Goal: Task Accomplishment & Management: Manage account settings

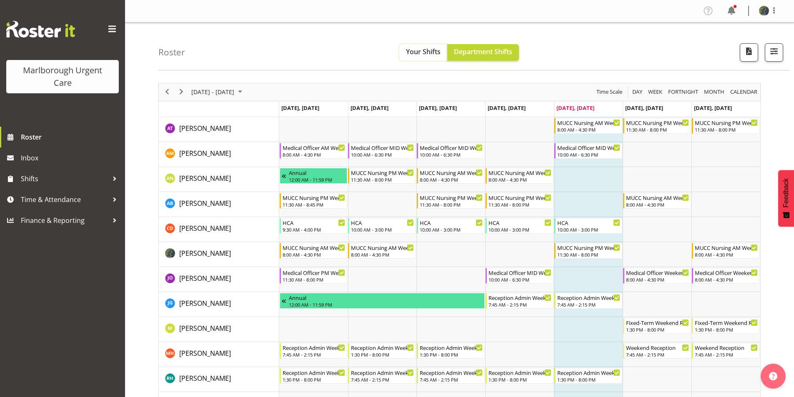
click at [422, 53] on span "Your Shifts" at bounding box center [423, 51] width 35 height 9
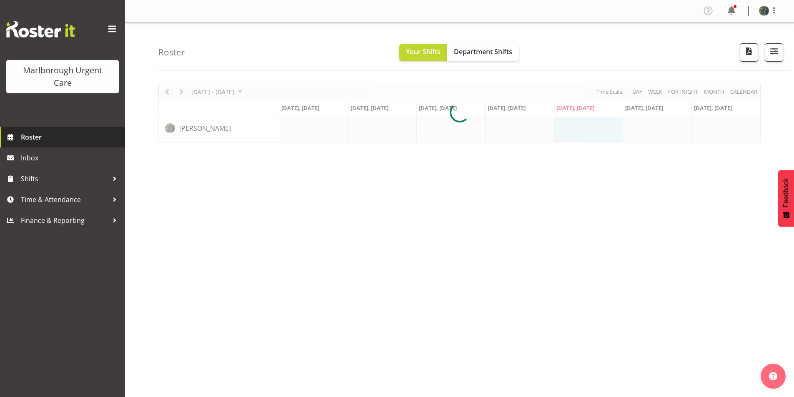
click at [38, 139] on span "Roster" at bounding box center [71, 137] width 100 height 13
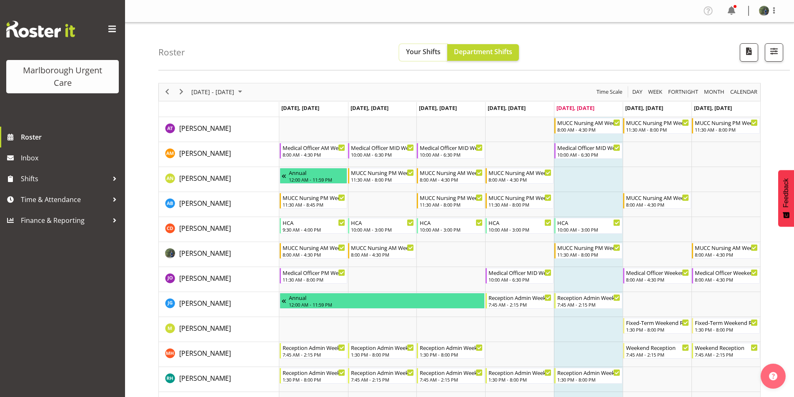
click at [421, 52] on span "Your Shifts" at bounding box center [423, 51] width 35 height 9
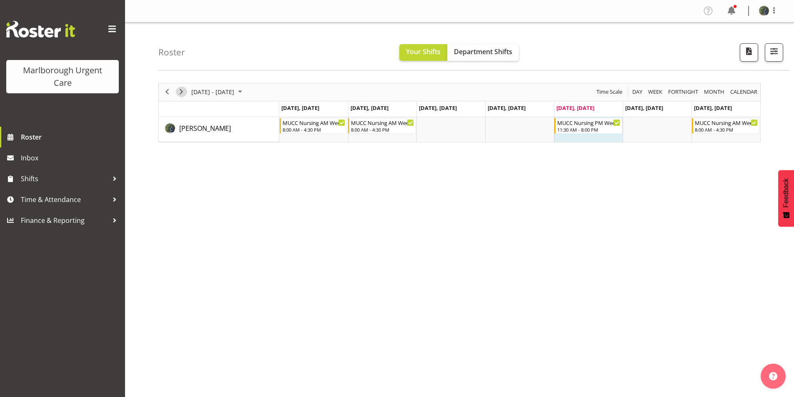
click at [180, 93] on span "Next" at bounding box center [181, 92] width 10 height 10
click at [179, 93] on span "Next" at bounding box center [181, 92] width 10 height 10
click at [616, 124] on icon "Timeline Week of October 3, 2025" at bounding box center [618, 123] width 4 height 4
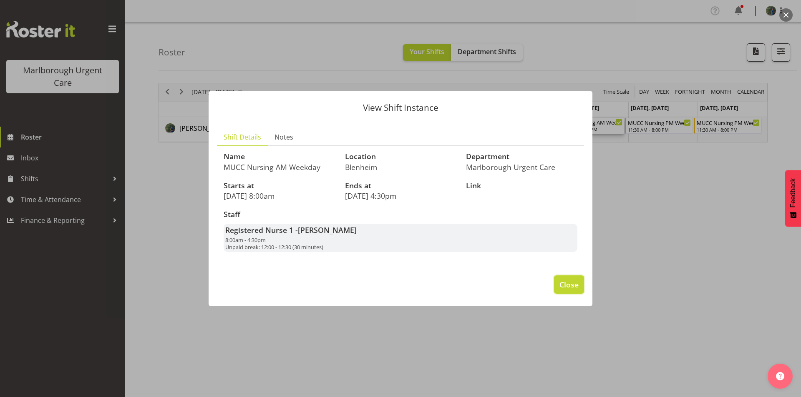
click at [579, 288] on button "Close" at bounding box center [569, 285] width 30 height 18
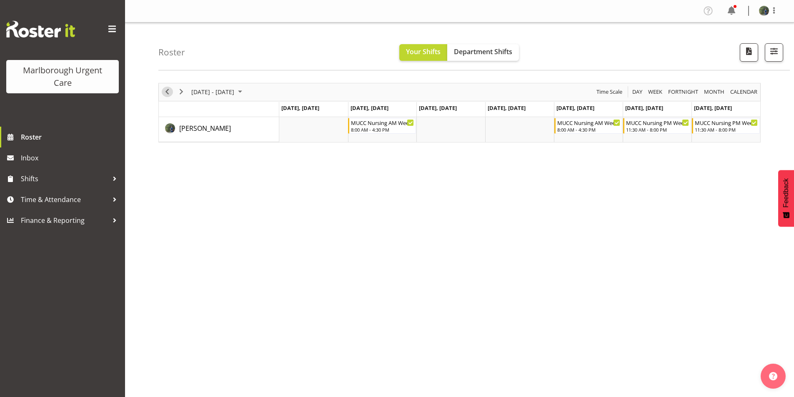
click at [168, 92] on span "Previous" at bounding box center [167, 92] width 10 height 10
click at [183, 90] on span "Next" at bounding box center [181, 92] width 10 height 10
click at [183, 91] on span "Next" at bounding box center [181, 92] width 10 height 10
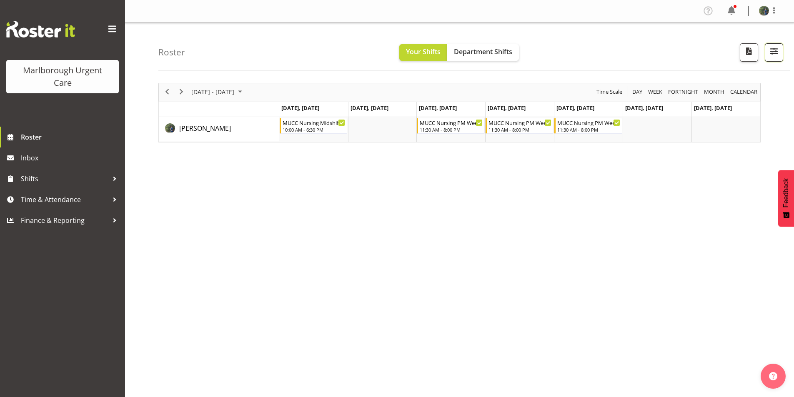
click at [772, 49] on span "button" at bounding box center [774, 51] width 11 height 11
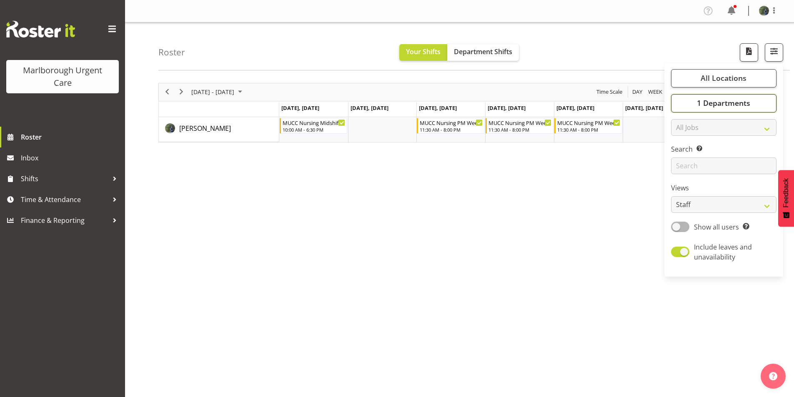
click at [714, 108] on button "1 Departments" at bounding box center [724, 103] width 106 height 18
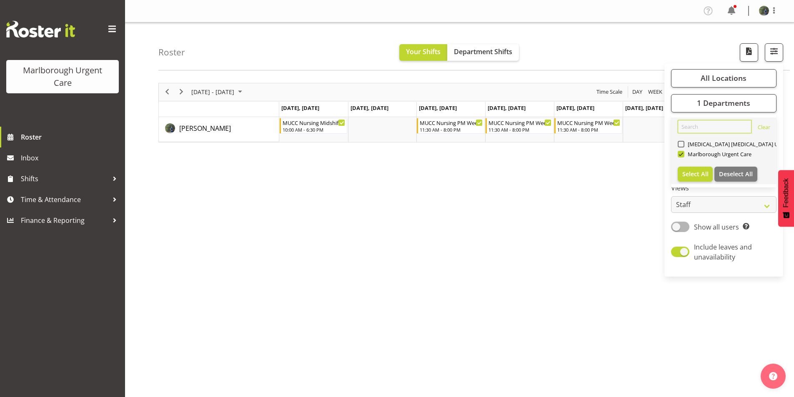
click at [683, 127] on input "text" at bounding box center [715, 126] width 74 height 13
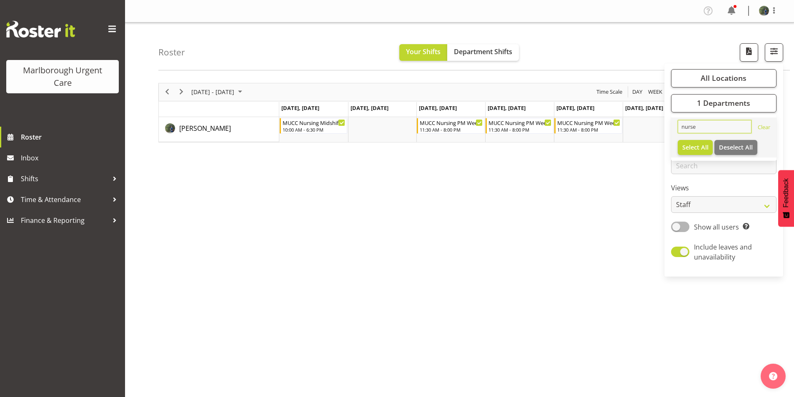
type input "nurse"
click at [505, 218] on div "October 06 - 12, 2025 Today Day Week Fortnight Month calendar Month Agenda Time…" at bounding box center [476, 244] width 636 height 334
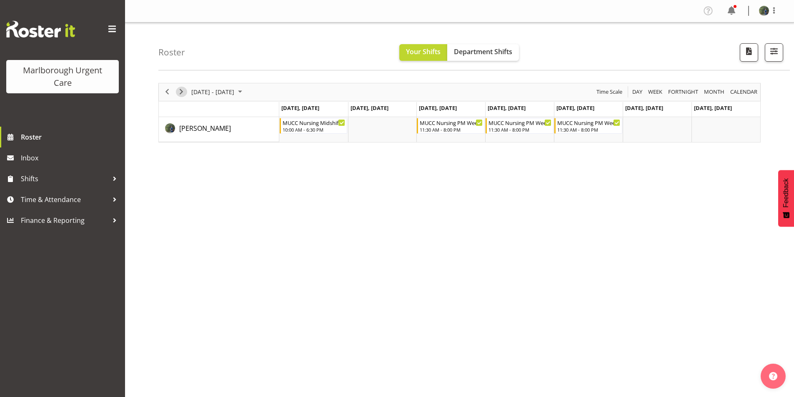
click at [178, 90] on span "Next" at bounding box center [181, 92] width 10 height 10
click at [474, 53] on span "Department Shifts" at bounding box center [483, 51] width 58 height 9
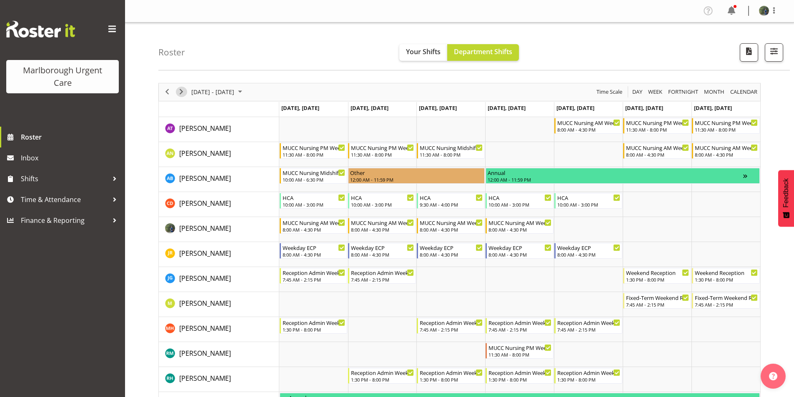
click at [181, 91] on span "Next" at bounding box center [181, 92] width 10 height 10
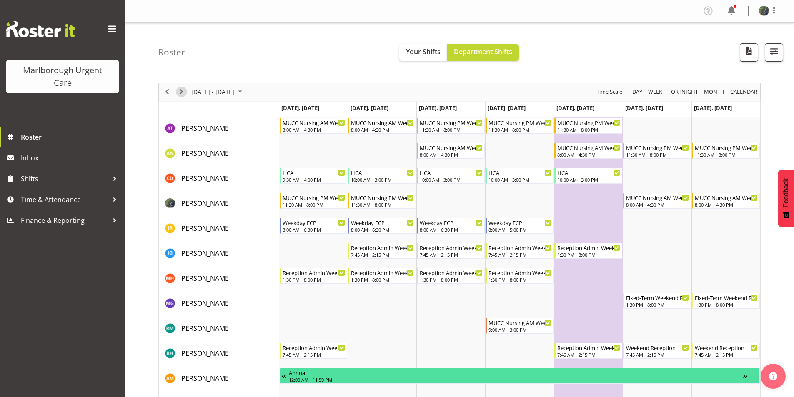
click at [177, 90] on span "Next" at bounding box center [181, 92] width 10 height 10
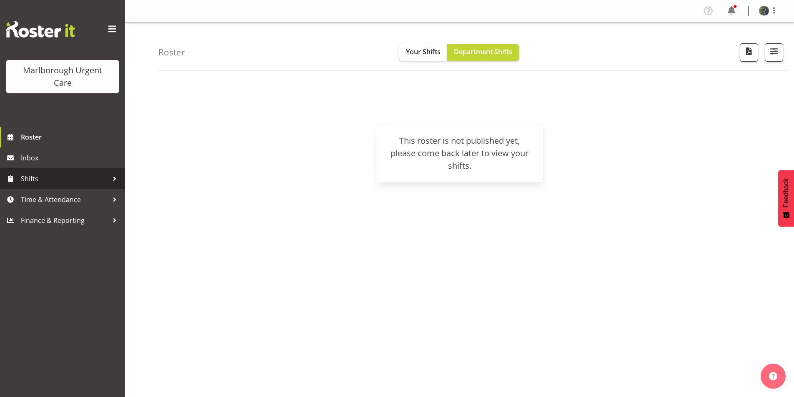
click at [36, 176] on span "Shifts" at bounding box center [65, 179] width 88 height 13
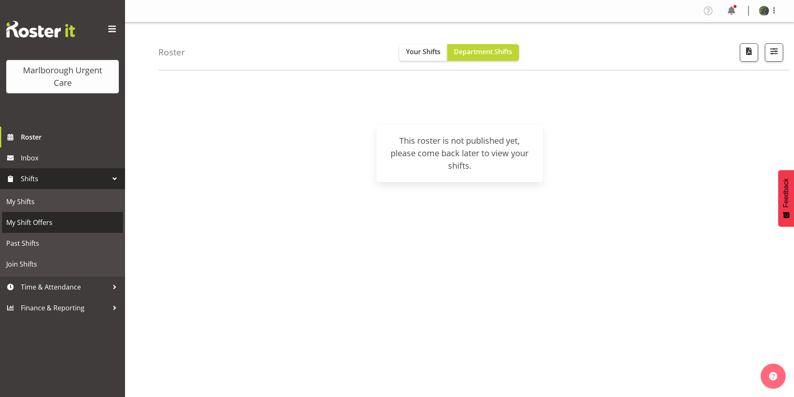
click at [48, 221] on span "My Shift Offers" at bounding box center [62, 222] width 113 height 13
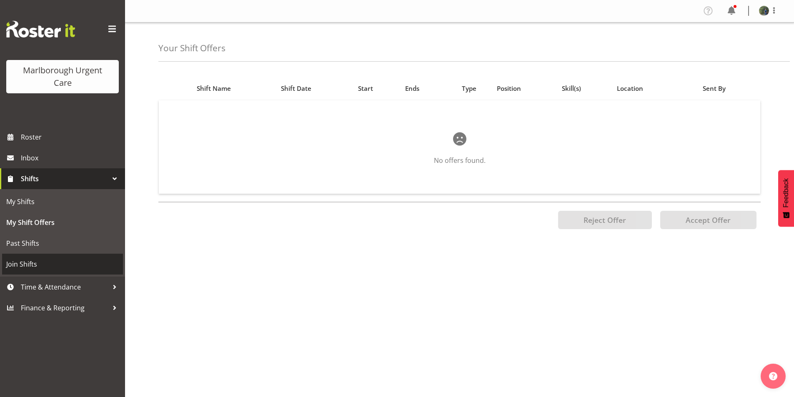
click at [33, 265] on span "Join Shifts" at bounding box center [62, 264] width 113 height 13
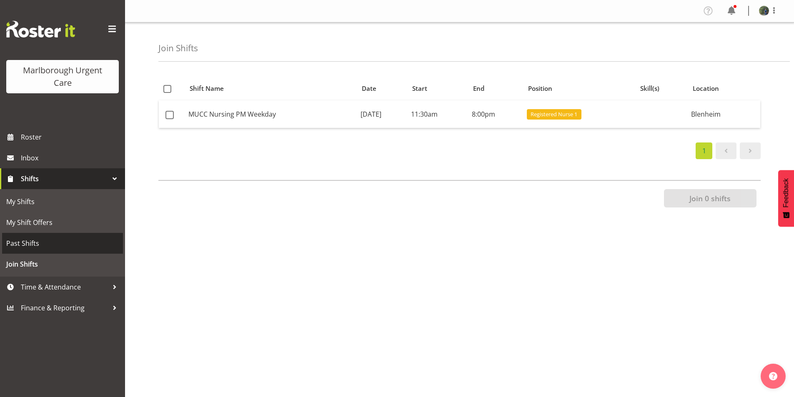
click at [19, 243] on span "Past Shifts" at bounding box center [62, 243] width 113 height 13
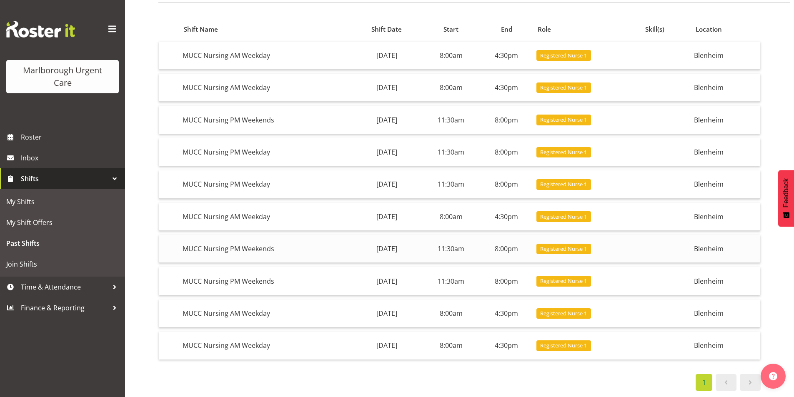
scroll to position [74, 0]
click at [24, 292] on span "Time & Attendance" at bounding box center [65, 287] width 88 height 13
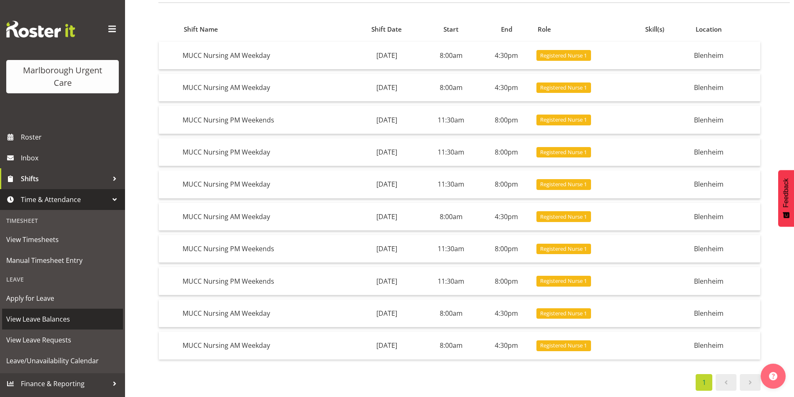
click at [45, 322] on span "View Leave Balances" at bounding box center [62, 319] width 113 height 13
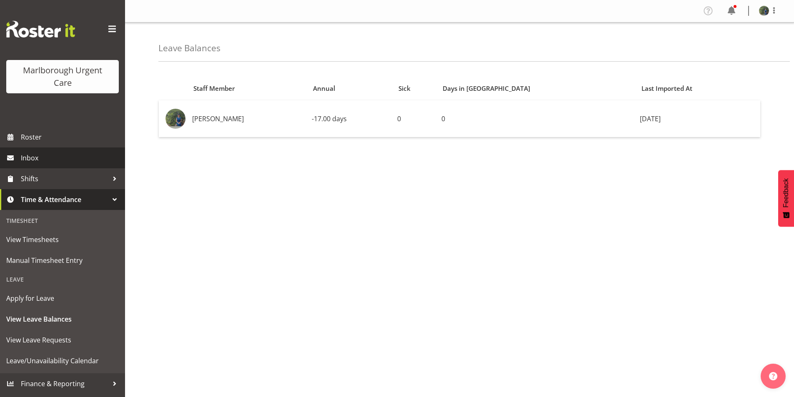
click at [23, 156] on span "Inbox" at bounding box center [71, 158] width 100 height 13
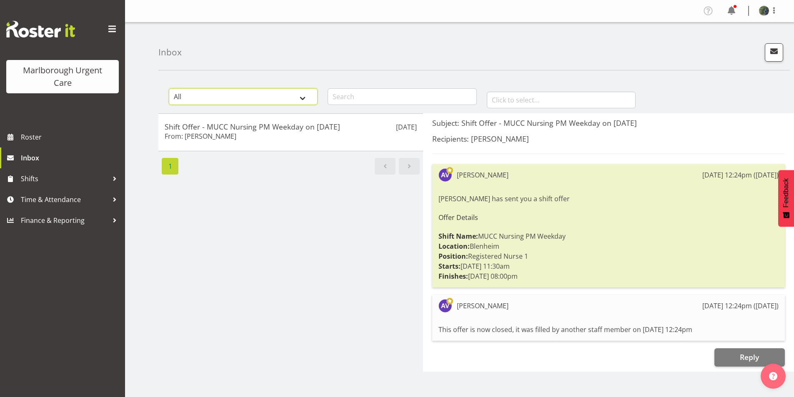
click at [294, 97] on select "All General Shift Offers Shift Swap Offers Leave Requests" at bounding box center [243, 96] width 149 height 17
select select "shift-offer"
click at [169, 88] on select "All General Shift Offers Shift Swap Offers Leave Requests" at bounding box center [243, 96] width 149 height 17
click at [79, 157] on span "Inbox" at bounding box center [71, 158] width 100 height 13
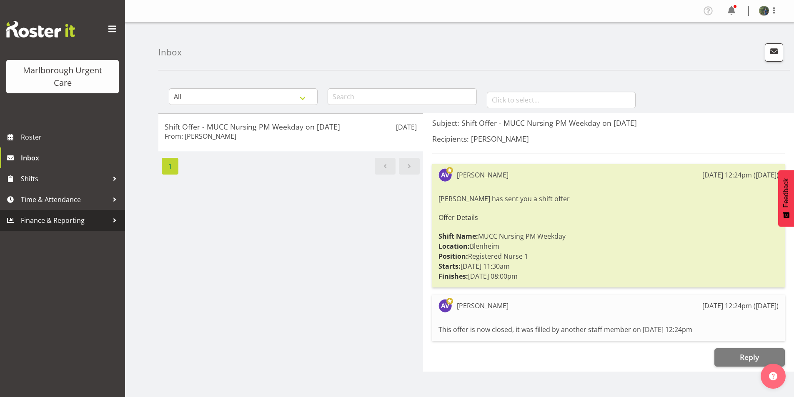
click at [74, 222] on span "Finance & Reporting" at bounding box center [65, 220] width 88 height 13
click at [115, 219] on div at bounding box center [114, 220] width 13 height 13
click at [74, 196] on span "Time & Attendance" at bounding box center [65, 200] width 88 height 13
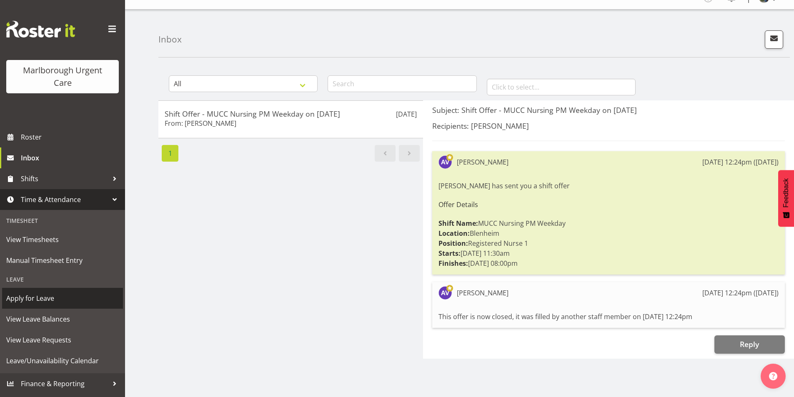
scroll to position [19, 0]
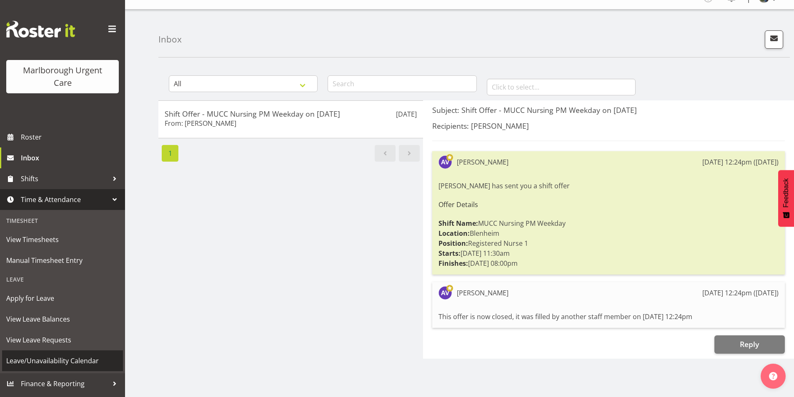
click at [51, 361] on span "Leave/Unavailability Calendar" at bounding box center [62, 361] width 113 height 13
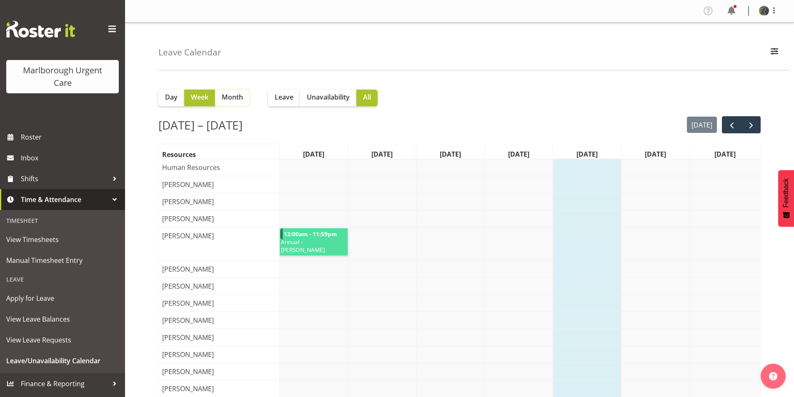
click at [231, 100] on span "Month" at bounding box center [232, 97] width 21 height 10
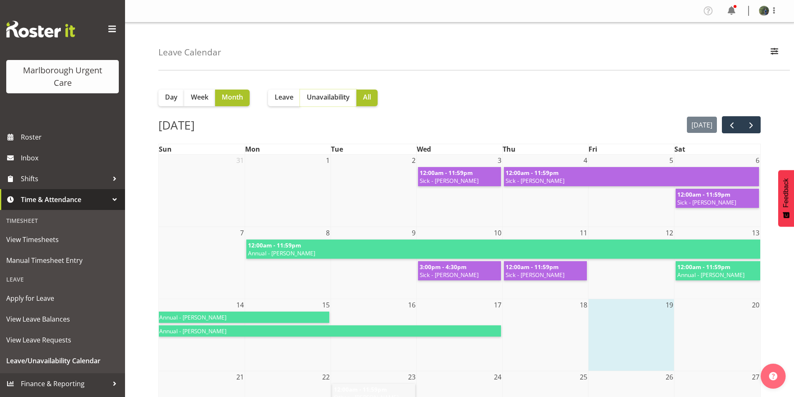
click at [332, 97] on span "Unavailability" at bounding box center [328, 97] width 43 height 10
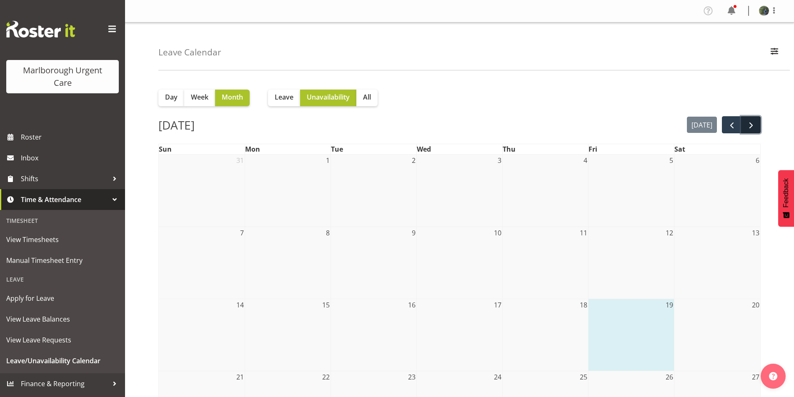
click at [748, 123] on span "next" at bounding box center [752, 126] width 10 height 10
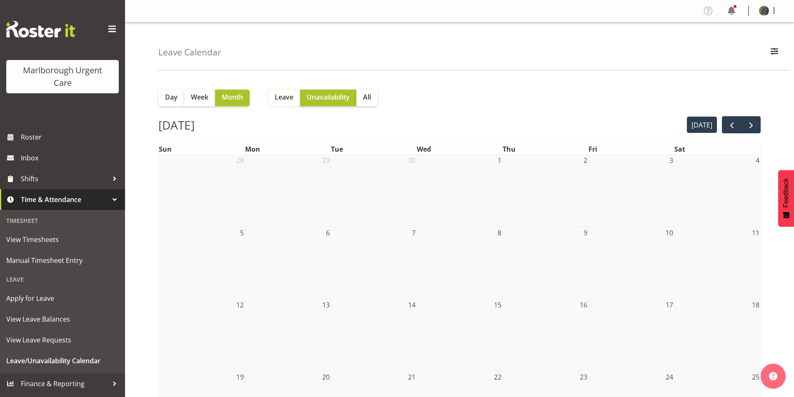
click at [285, 100] on span "Leave" at bounding box center [284, 97] width 19 height 10
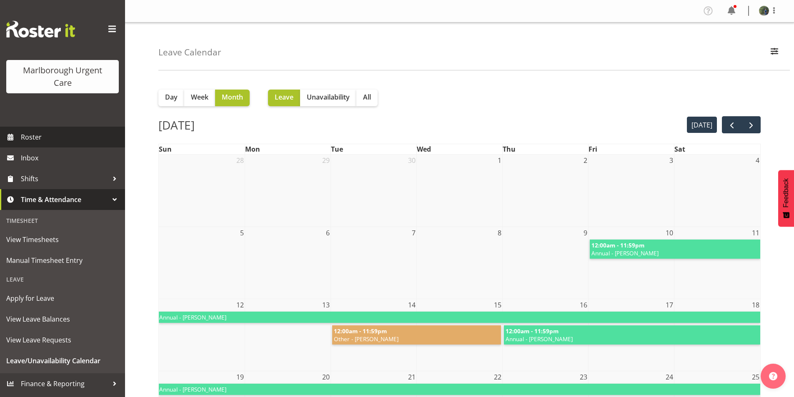
click at [40, 139] on span "Roster" at bounding box center [71, 137] width 100 height 13
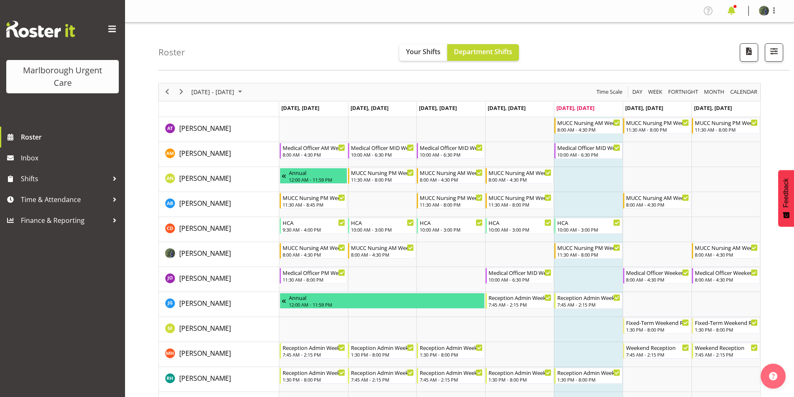
click at [730, 13] on span at bounding box center [731, 10] width 13 height 13
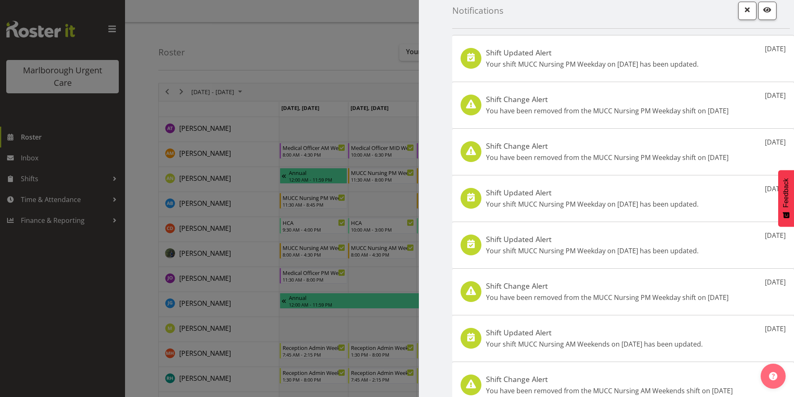
scroll to position [62, 0]
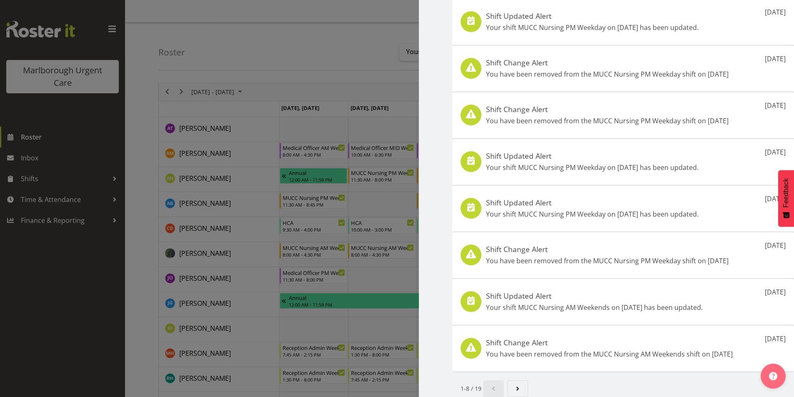
click at [417, 170] on div at bounding box center [397, 198] width 794 height 397
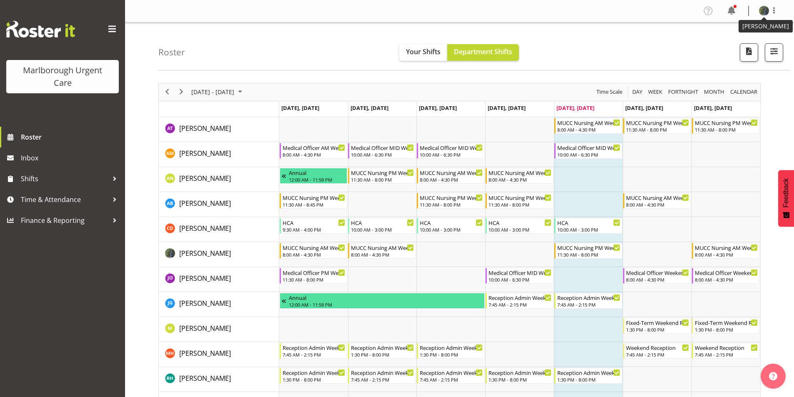
click at [764, 8] on img at bounding box center [764, 11] width 10 height 10
click at [719, 27] on link "Profile" at bounding box center [739, 28] width 80 height 15
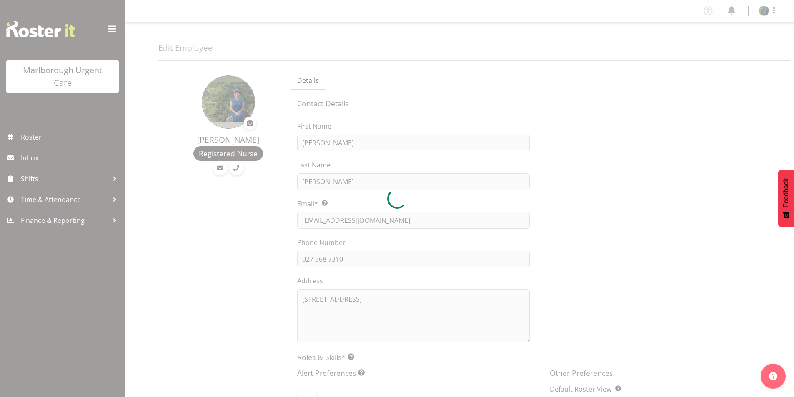
select select "TimelineWeek"
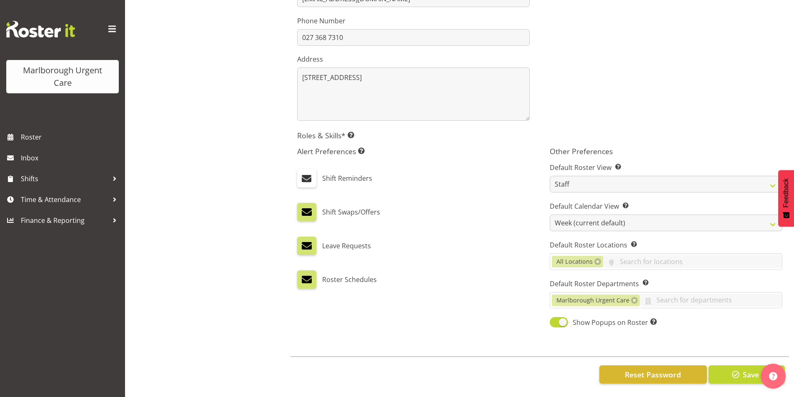
scroll to position [228, 0]
click at [601, 176] on select "Staff Role Shift - Horizontal Shift - Vertical Staff - Location" at bounding box center [666, 184] width 233 height 17
click at [447, 186] on div "Alert Preferences Specifies what type(s) of communication the employee will rec…" at bounding box center [413, 238] width 253 height 192
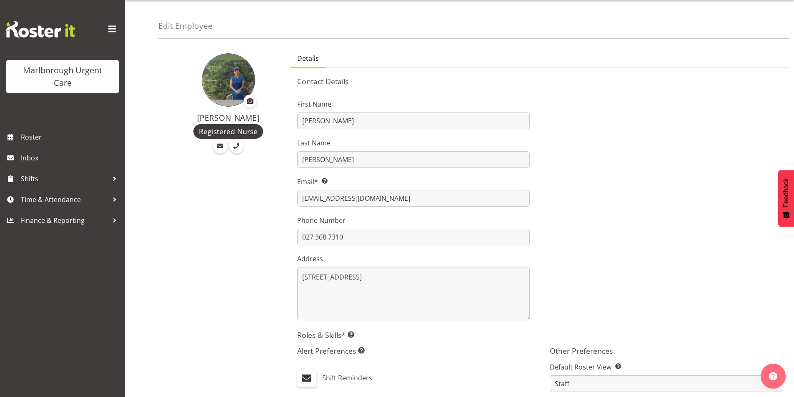
scroll to position [0, 0]
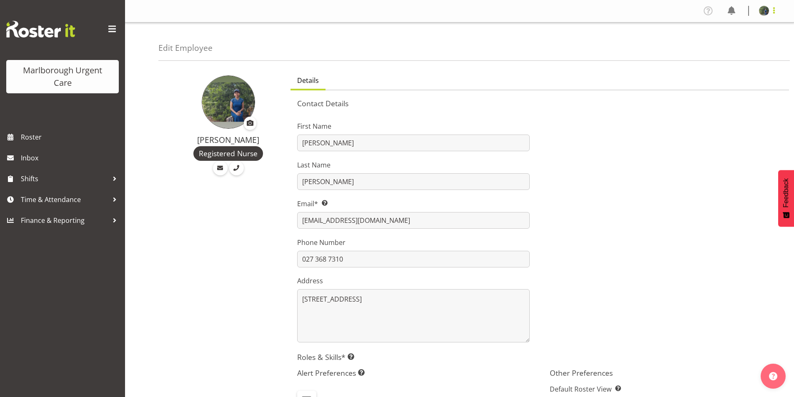
click at [776, 8] on span at bounding box center [774, 10] width 10 height 10
click at [724, 47] on link "Log Out" at bounding box center [739, 43] width 80 height 15
